Goal: Transaction & Acquisition: Book appointment/travel/reservation

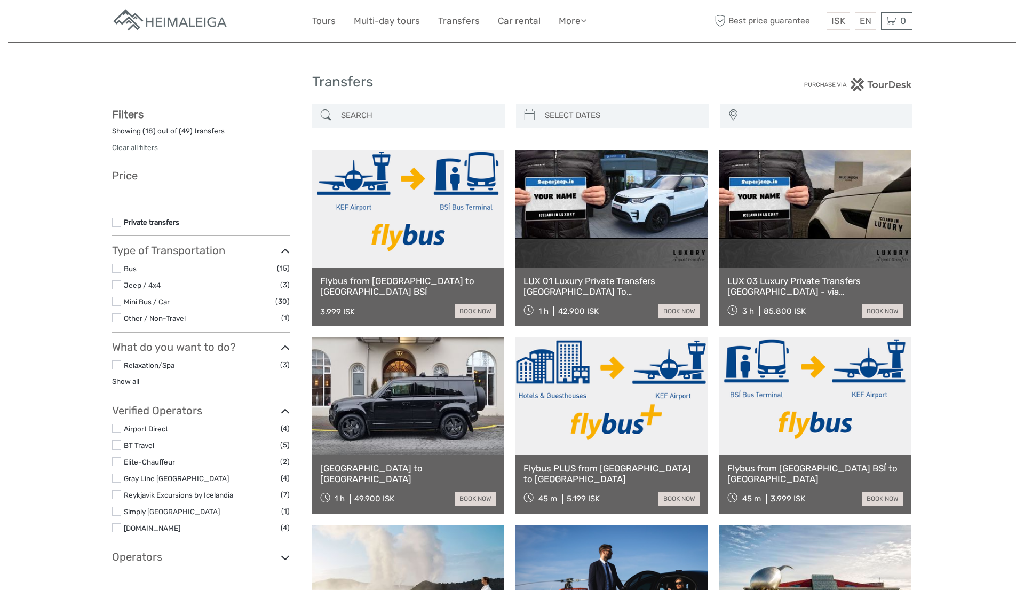
select select
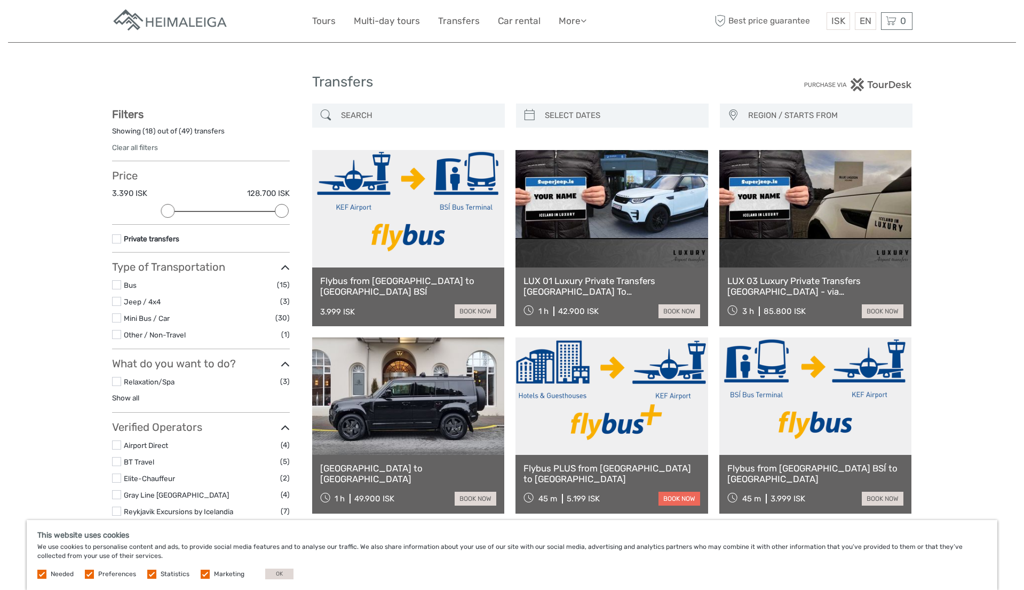
click at [689, 497] on link "book now" at bounding box center [679, 498] width 42 height 14
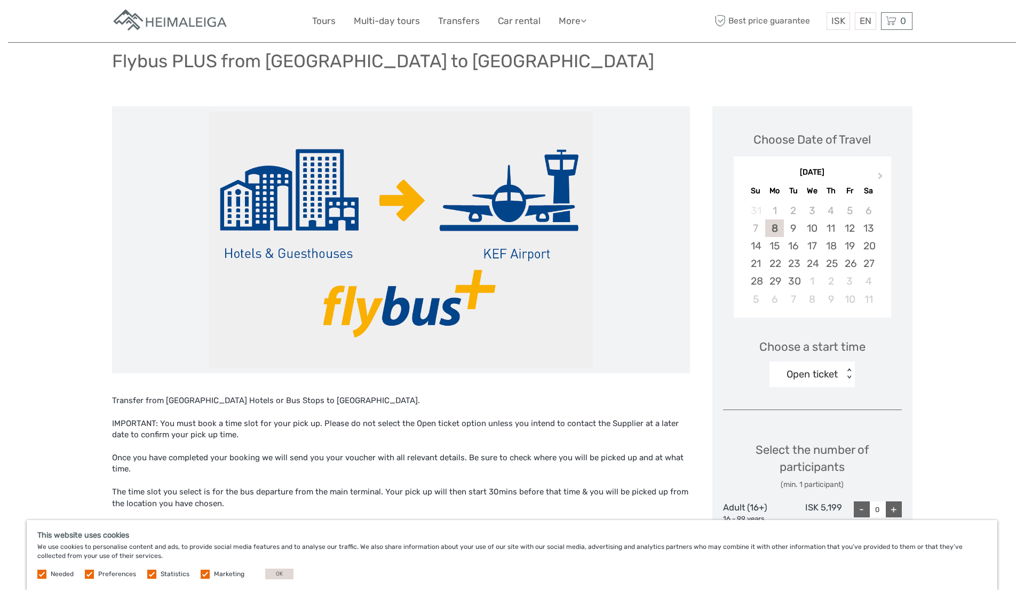
scroll to position [119, 0]
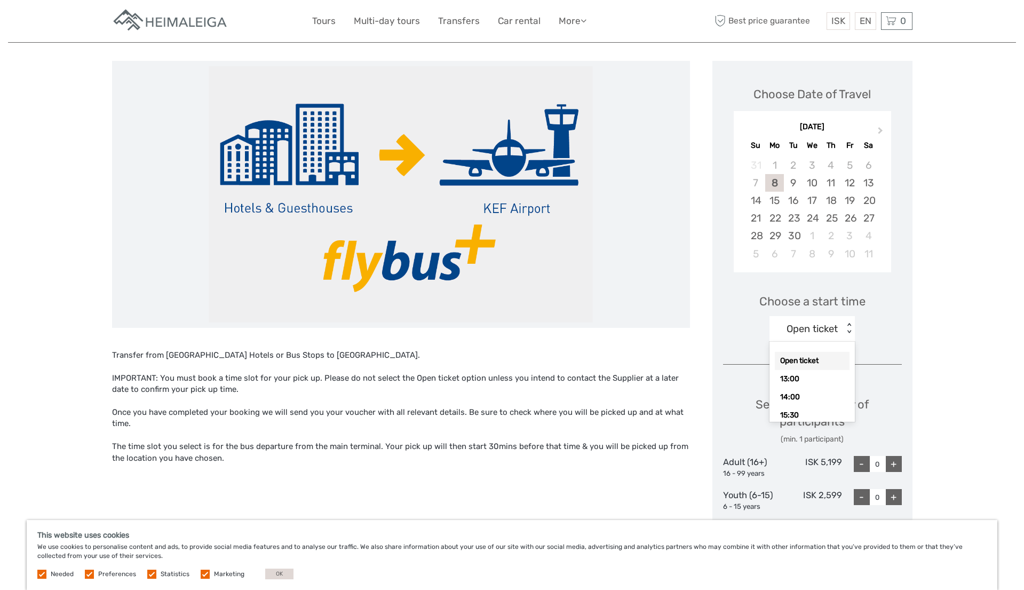
click at [848, 331] on div "< >" at bounding box center [849, 328] width 9 height 11
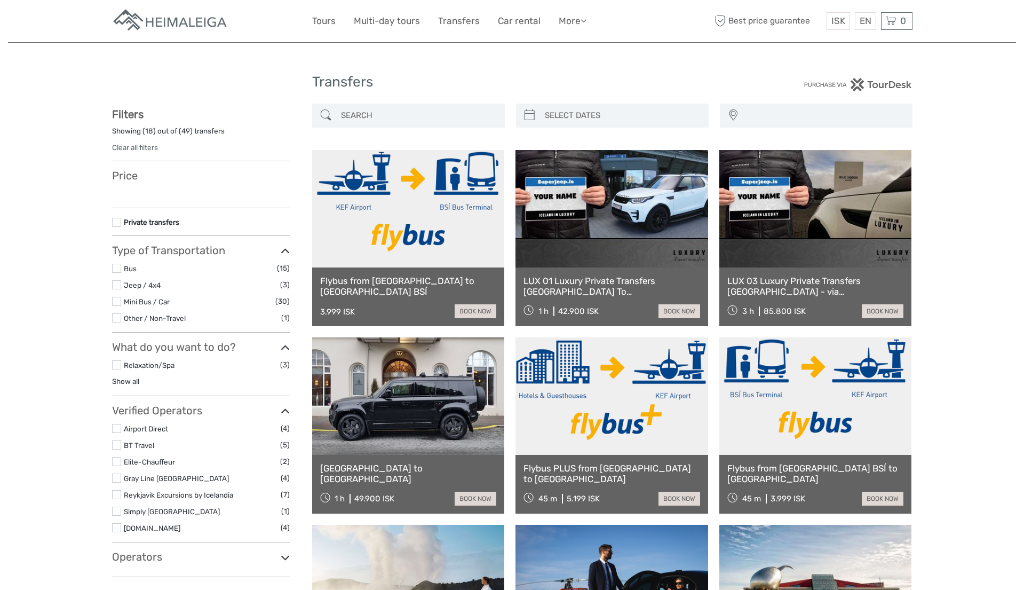
select select
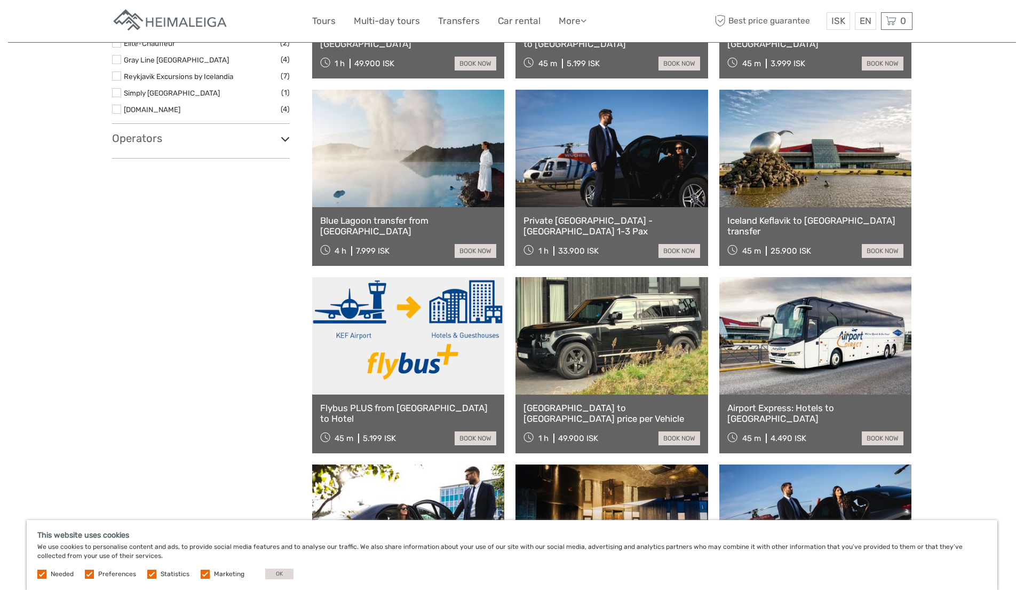
scroll to position [545, 0]
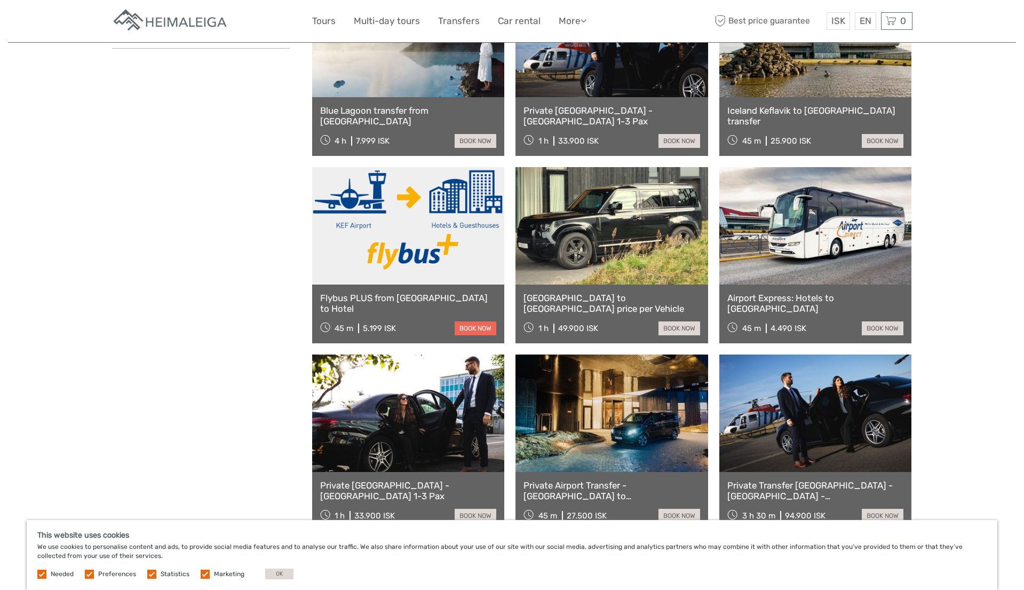
click at [470, 326] on link "book now" at bounding box center [476, 328] width 42 height 14
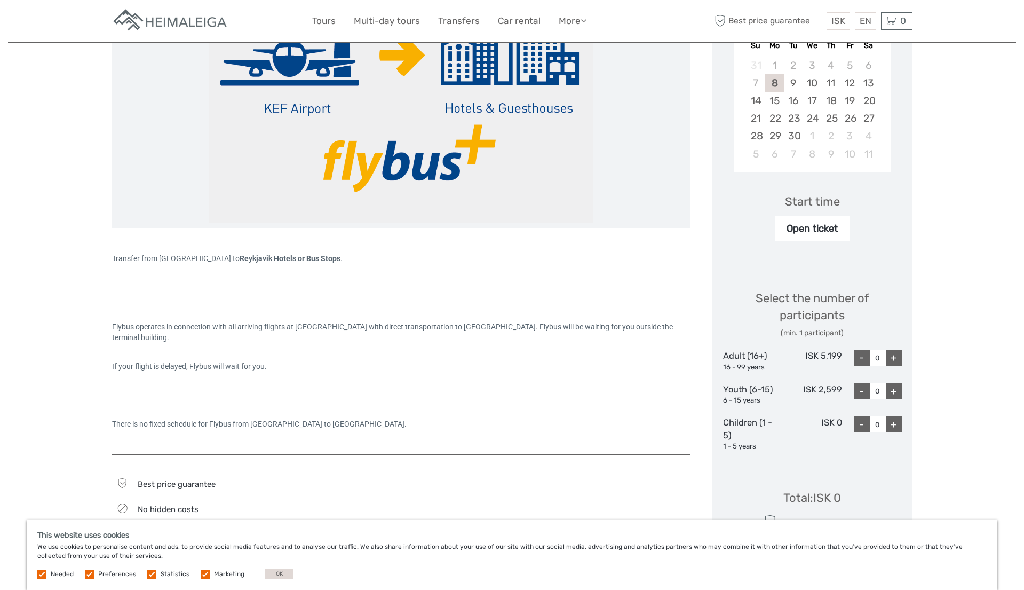
scroll to position [221, 0]
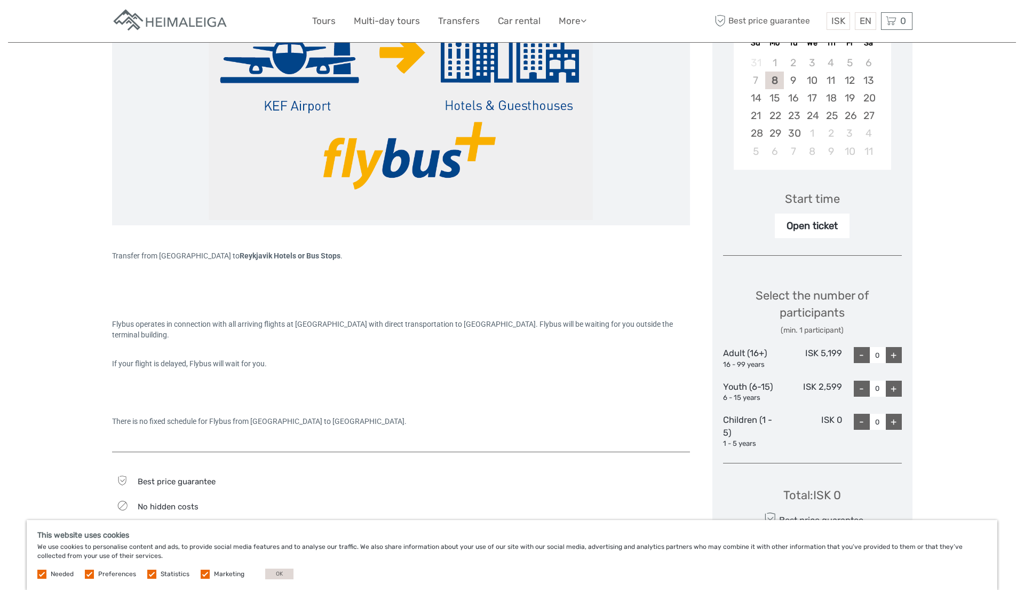
click at [894, 357] on div "+" at bounding box center [894, 355] width 16 height 16
type input "1"
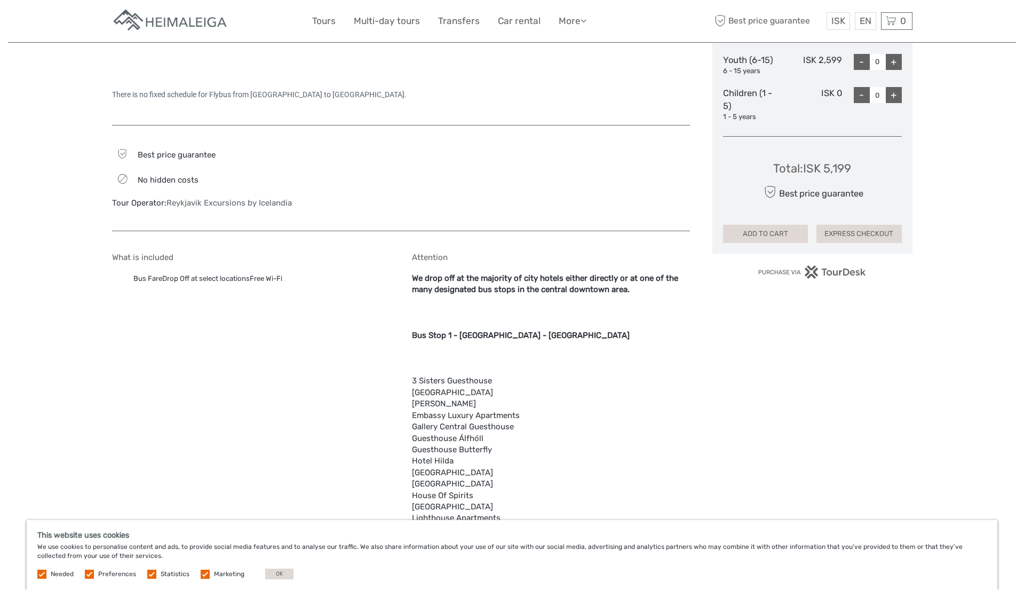
scroll to position [550, 0]
click at [840, 231] on button "EXPRESS CHECKOUT" at bounding box center [858, 232] width 85 height 18
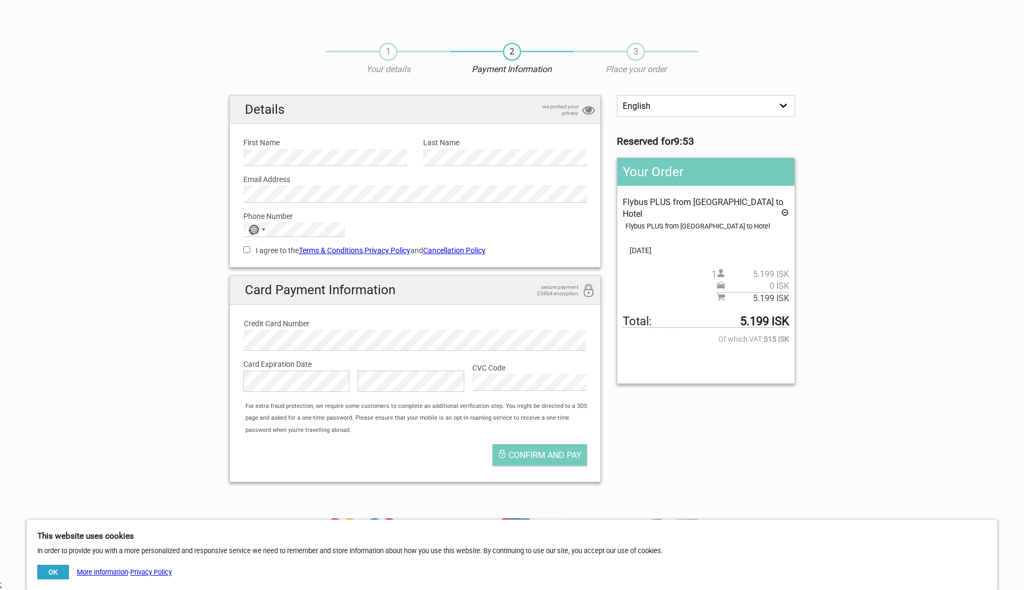
click at [269, 183] on label "Email Address" at bounding box center [415, 179] width 344 height 12
click at [258, 229] on div "No country selected" at bounding box center [256, 229] width 25 height 14
type input "net"
click at [270, 296] on span "[GEOGRAPHIC_DATA]" at bounding box center [299, 296] width 72 height 12
click at [249, 248] on input "I agree to the Terms & Conditions , Privacy Policy and Cancellation Policy" at bounding box center [246, 249] width 7 height 7
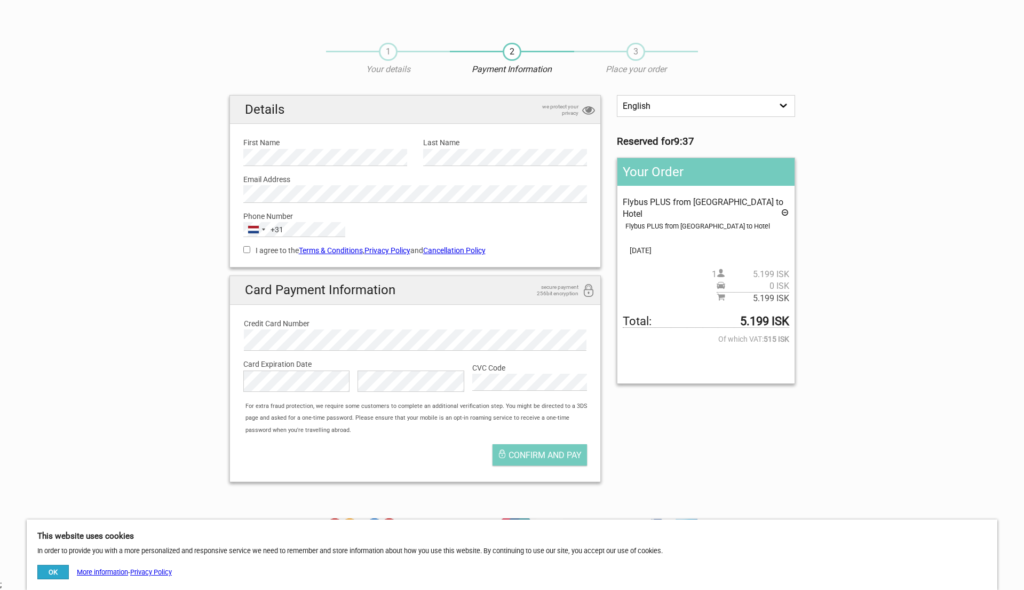
checkbox input "true"
click at [535, 451] on span "Confirm and pay" at bounding box center [544, 455] width 73 height 10
click at [246, 250] on input "I agree to the Terms & Conditions , Privacy Policy and Cancellation Policy" at bounding box center [246, 249] width 7 height 7
checkbox input "true"
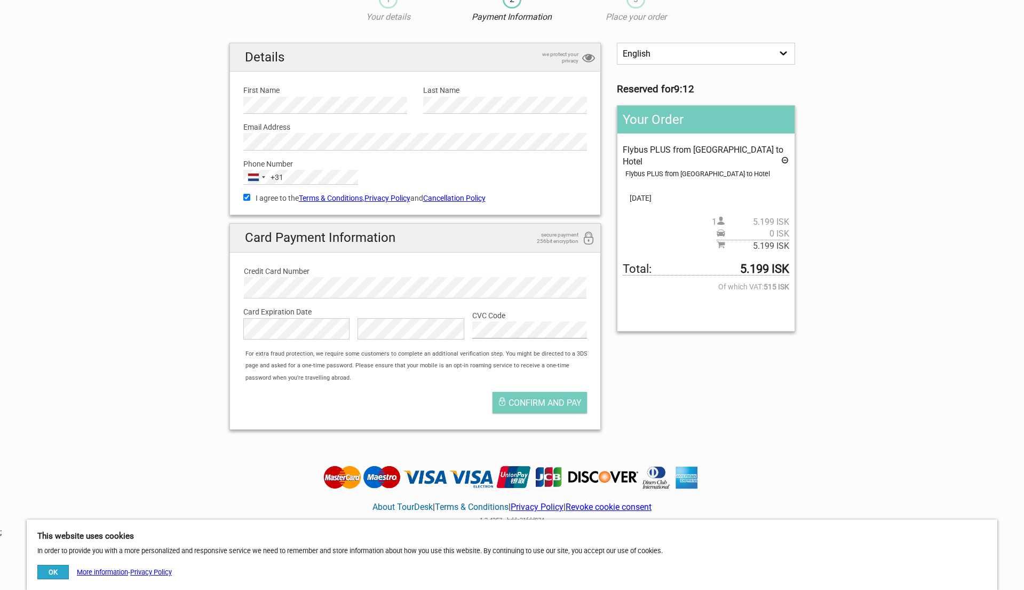
scroll to position [40, 0]
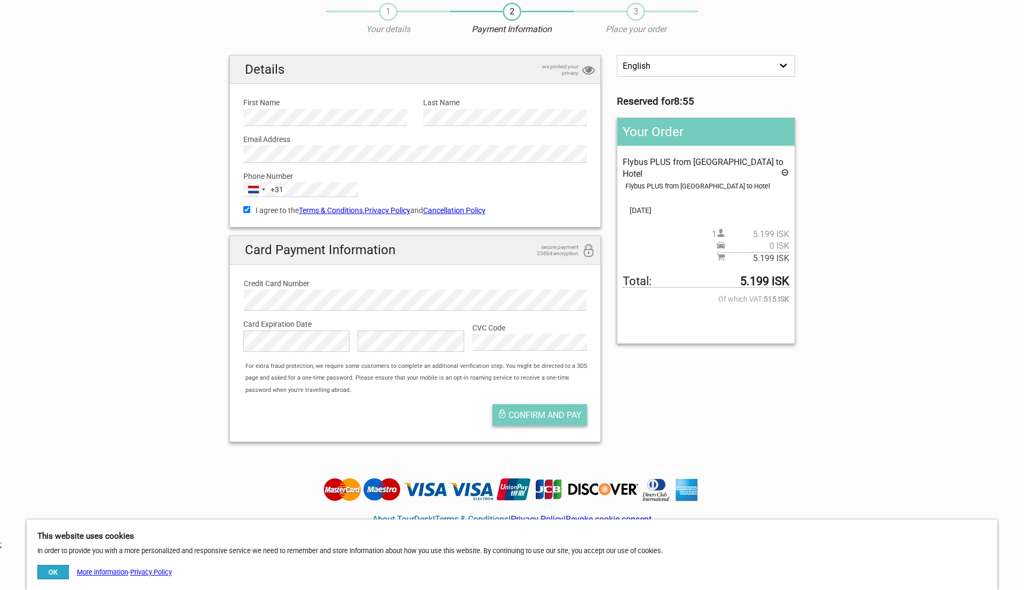
click at [531, 413] on span "Confirm and pay" at bounding box center [544, 415] width 73 height 10
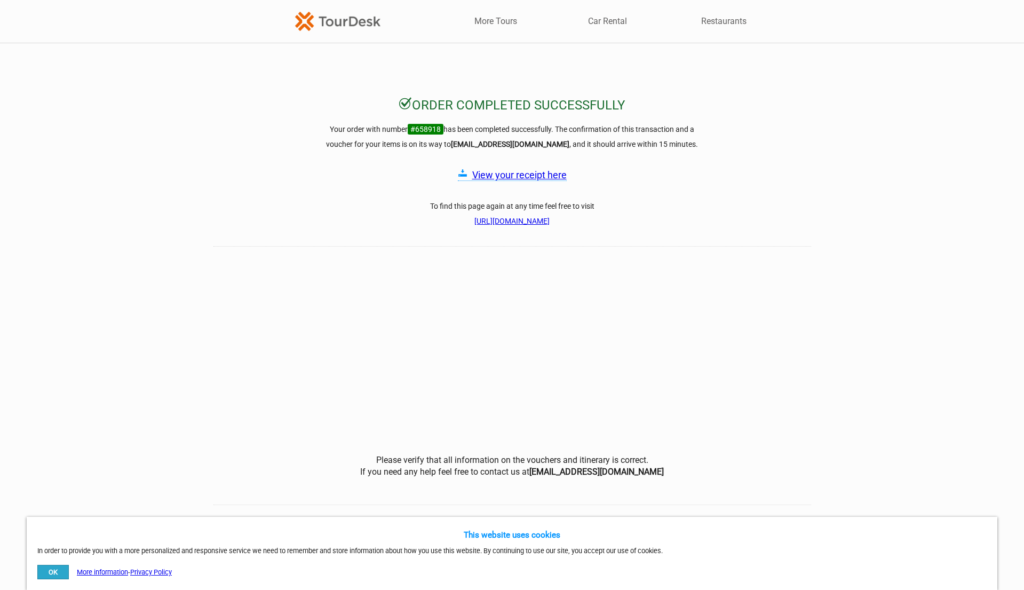
drag, startPoint x: 670, startPoint y: 221, endPoint x: 349, endPoint y: 216, distance: 320.1
click at [349, 216] on h3 "To find this page again at any time feel free to visit https://checkout.tourdes…" at bounding box center [512, 213] width 384 height 30
copy link "https://checkout.tourdesk.is/Complete/Order/658918/6376e799c361a995f8fc03d9e771…"
click at [518, 176] on link "View your receipt here" at bounding box center [519, 174] width 94 height 11
